Goal: Browse casually: Explore the website without a specific task or goal

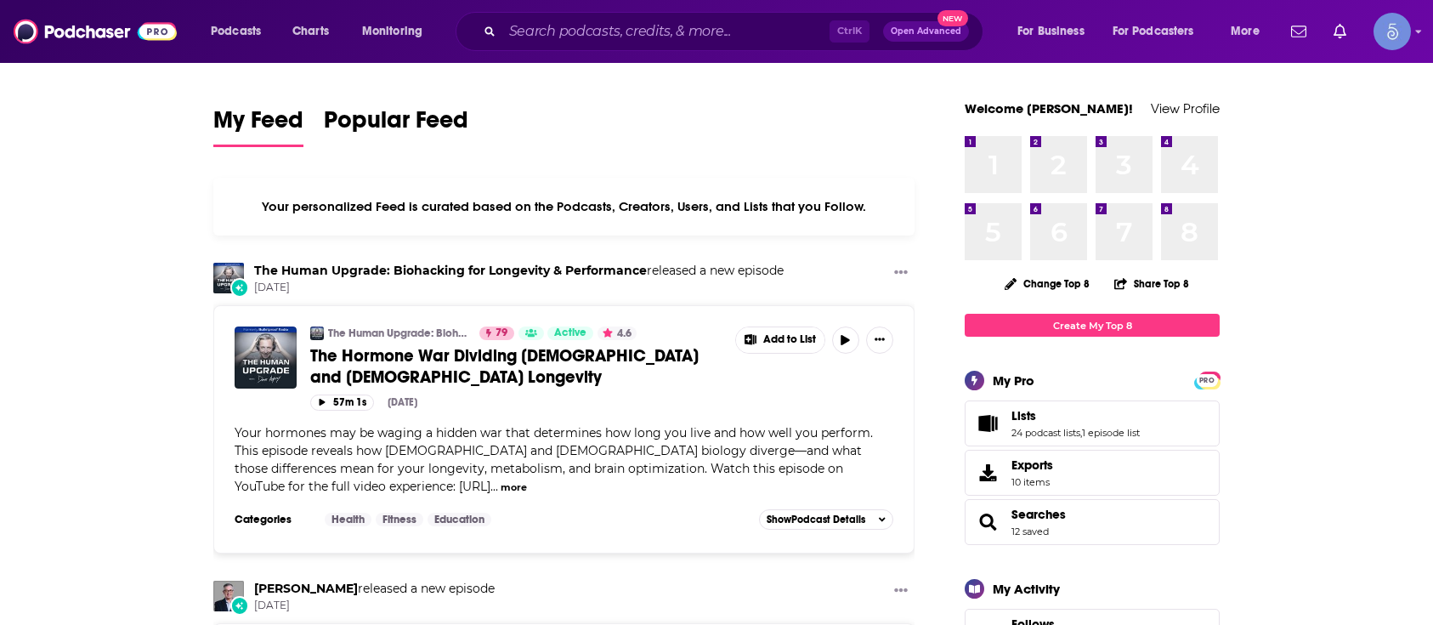
scroll to position [1183, 0]
